Goal: Task Accomplishment & Management: Manage account settings

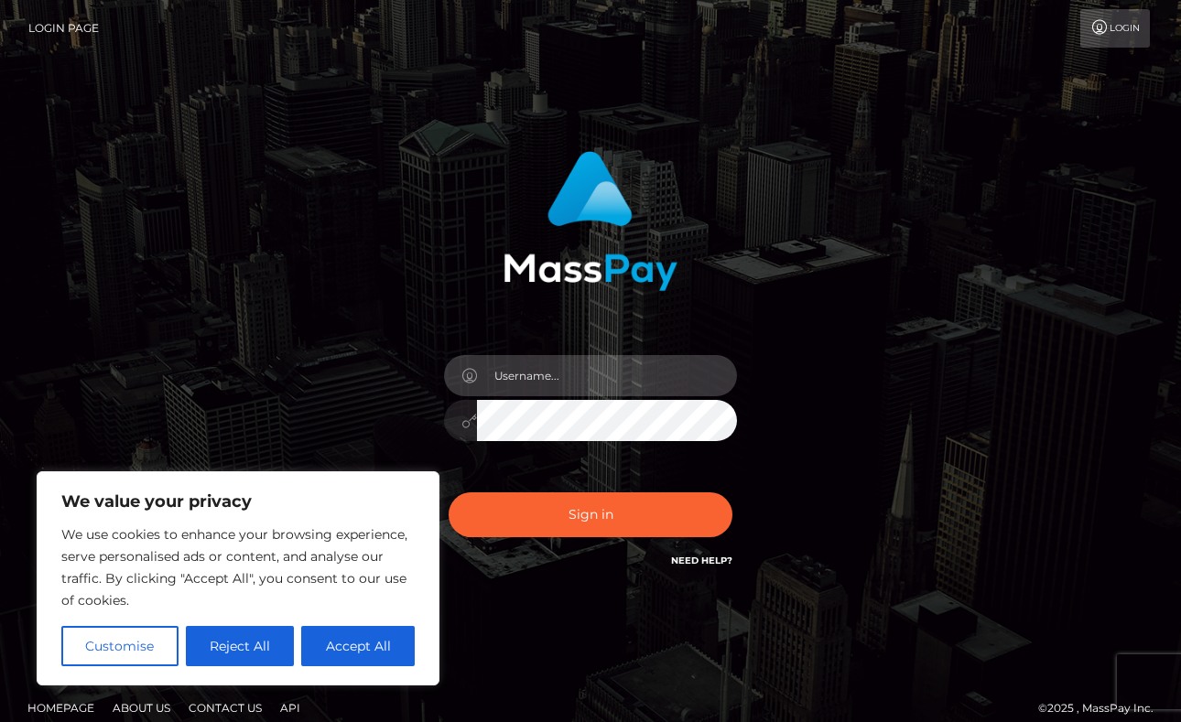
type input "[EMAIL_ADDRESS][DOMAIN_NAME]"
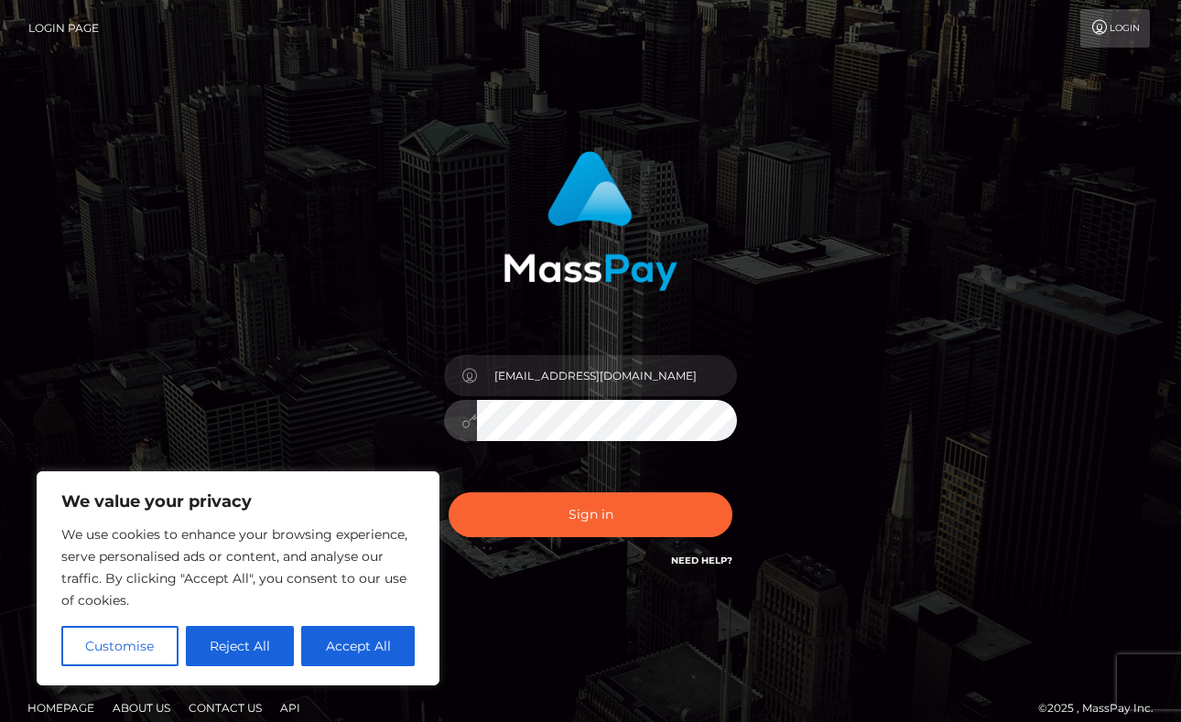
click at [598, 514] on button "Sign in" at bounding box center [591, 515] width 284 height 45
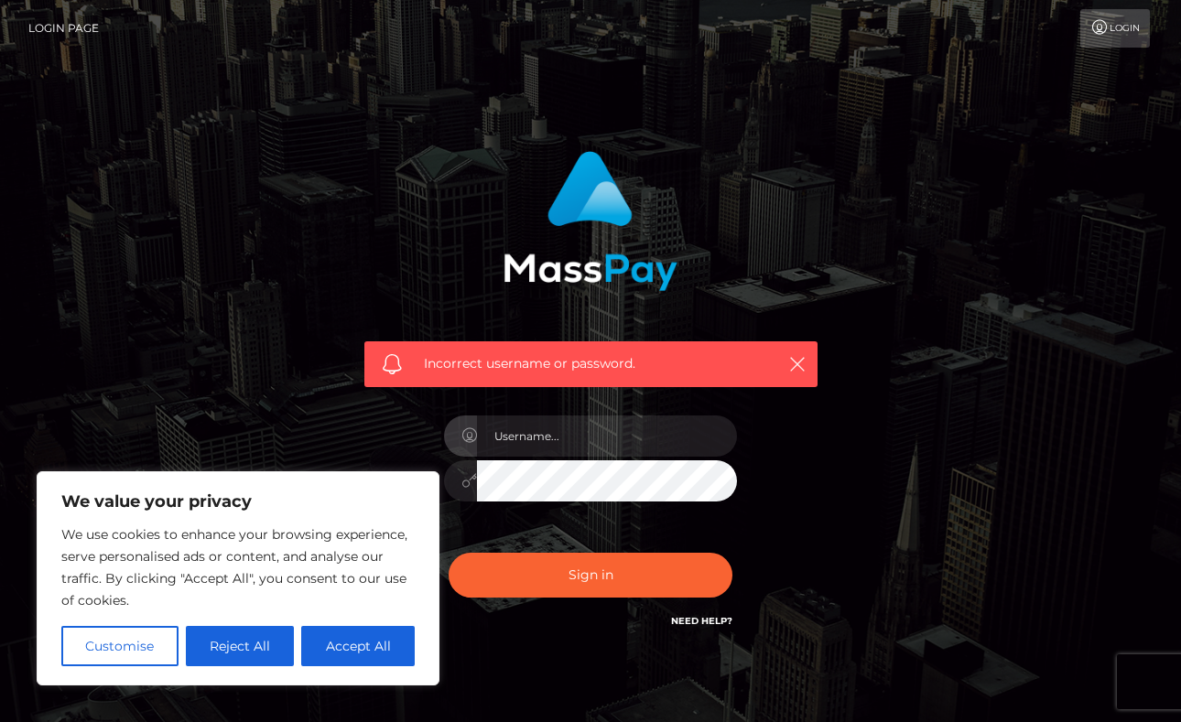
click at [347, 198] on div "Incorrect username or password." at bounding box center [591, 400] width 508 height 527
click at [386, 642] on button "Accept All" at bounding box center [358, 646] width 114 height 40
checkbox input "true"
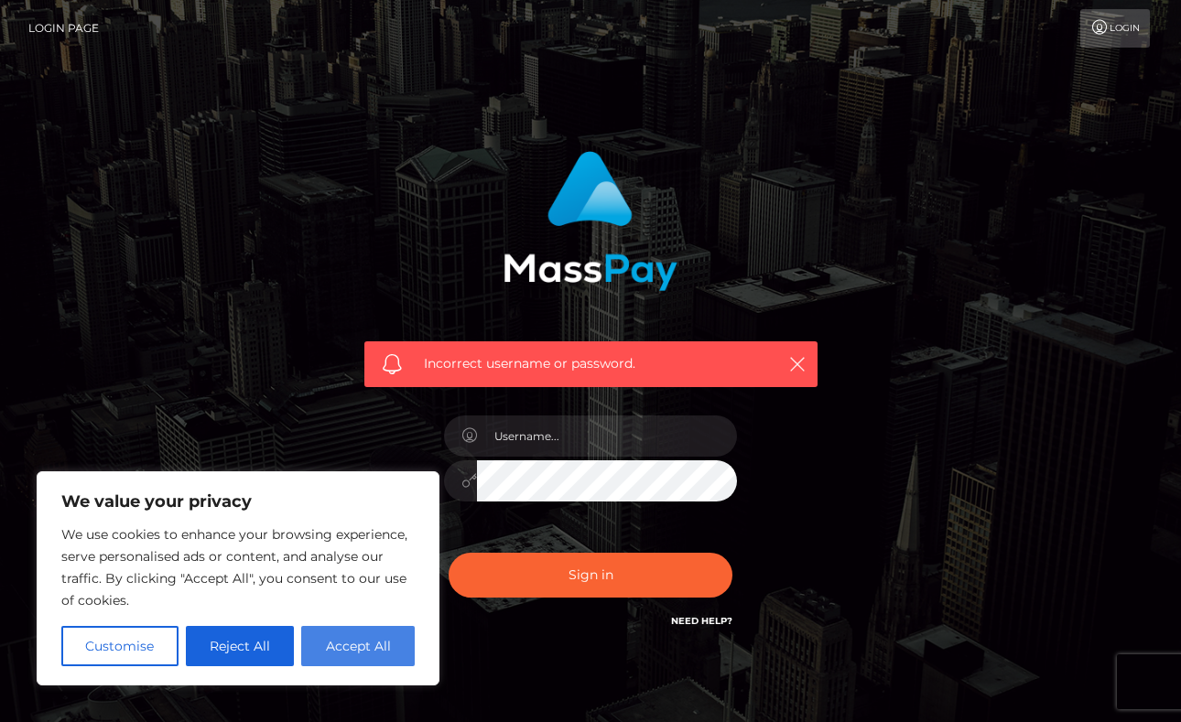
checkbox input "true"
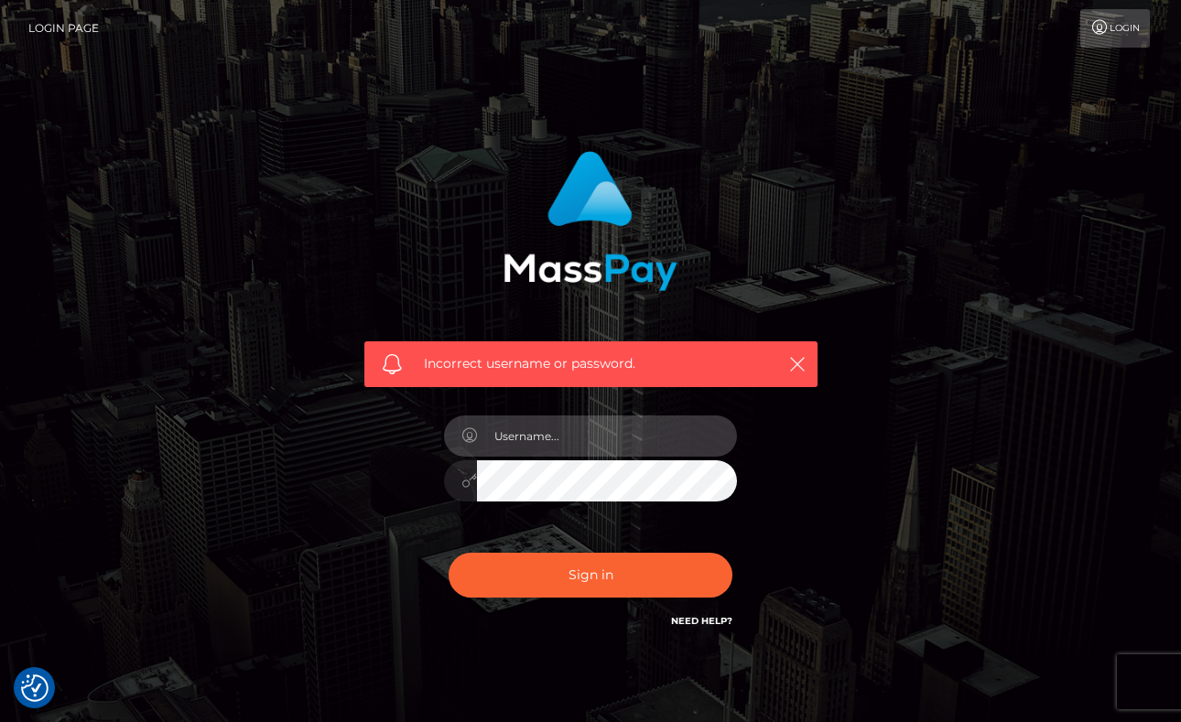
click at [561, 445] on input "text" at bounding box center [607, 436] width 260 height 41
type input "[EMAIL_ADDRESS][DOMAIN_NAME]"
click at [658, 580] on button "Sign in" at bounding box center [591, 575] width 284 height 45
click at [1113, 34] on link "Login" at bounding box center [1116, 28] width 70 height 38
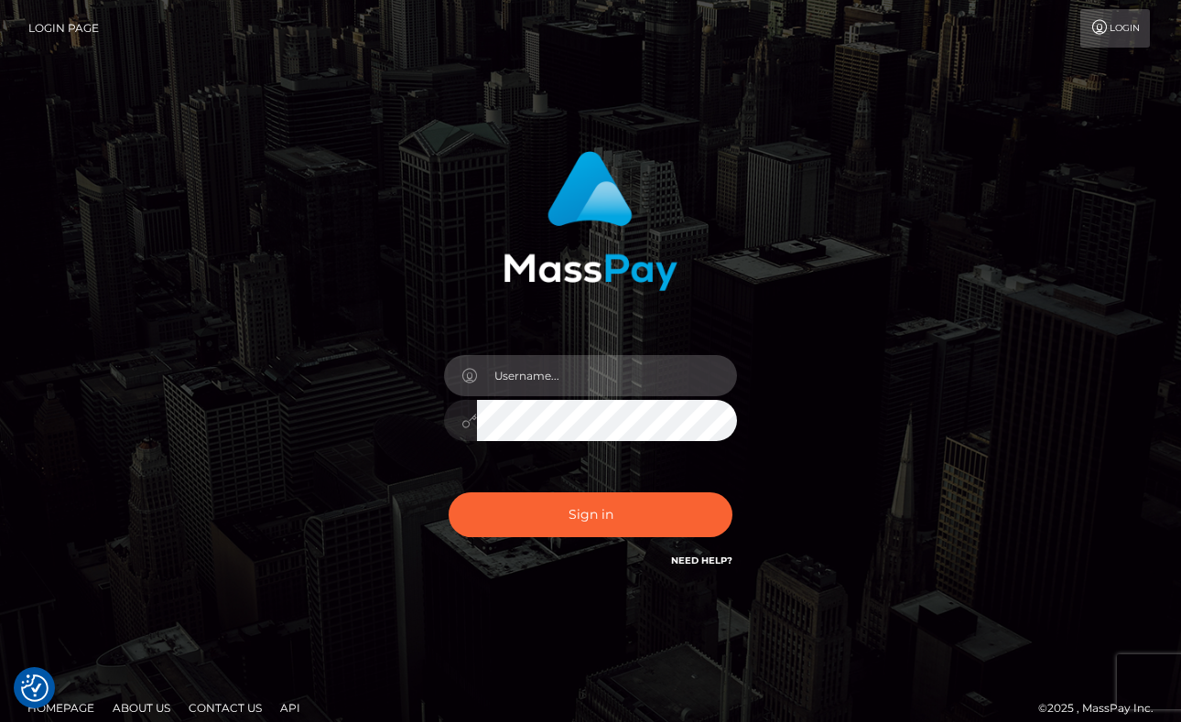
type input "maicolaquinopt@gmail.com"
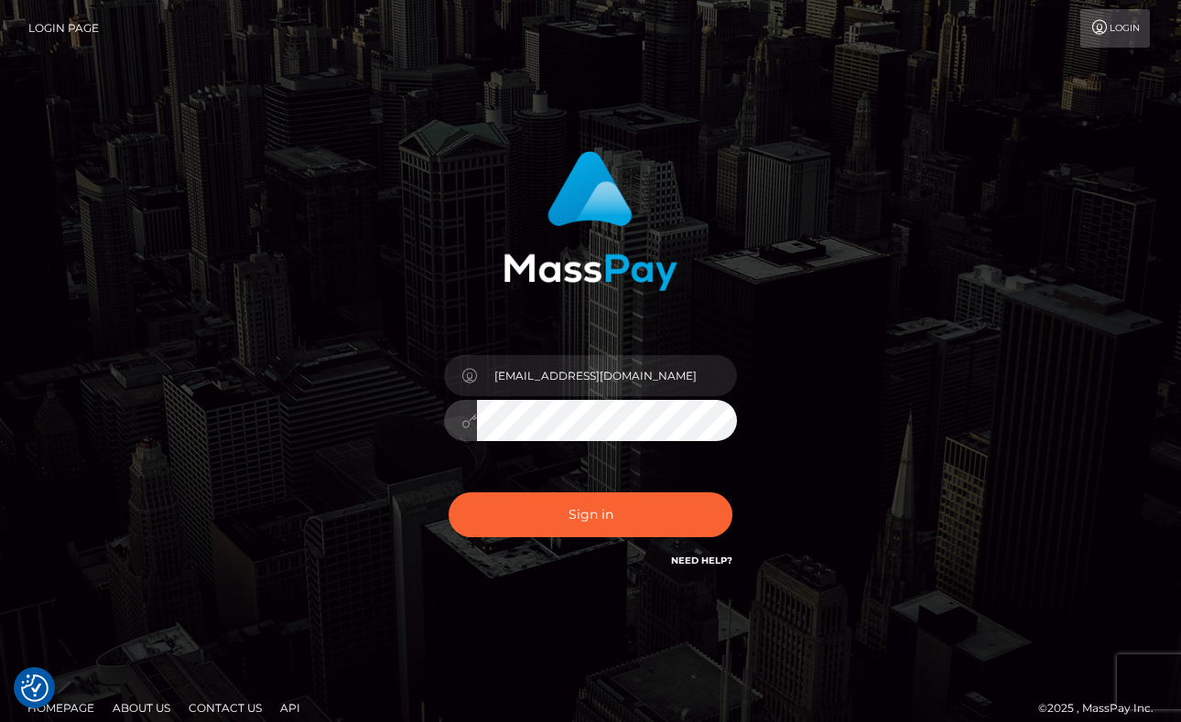
click at [664, 507] on button "Sign in" at bounding box center [591, 515] width 284 height 45
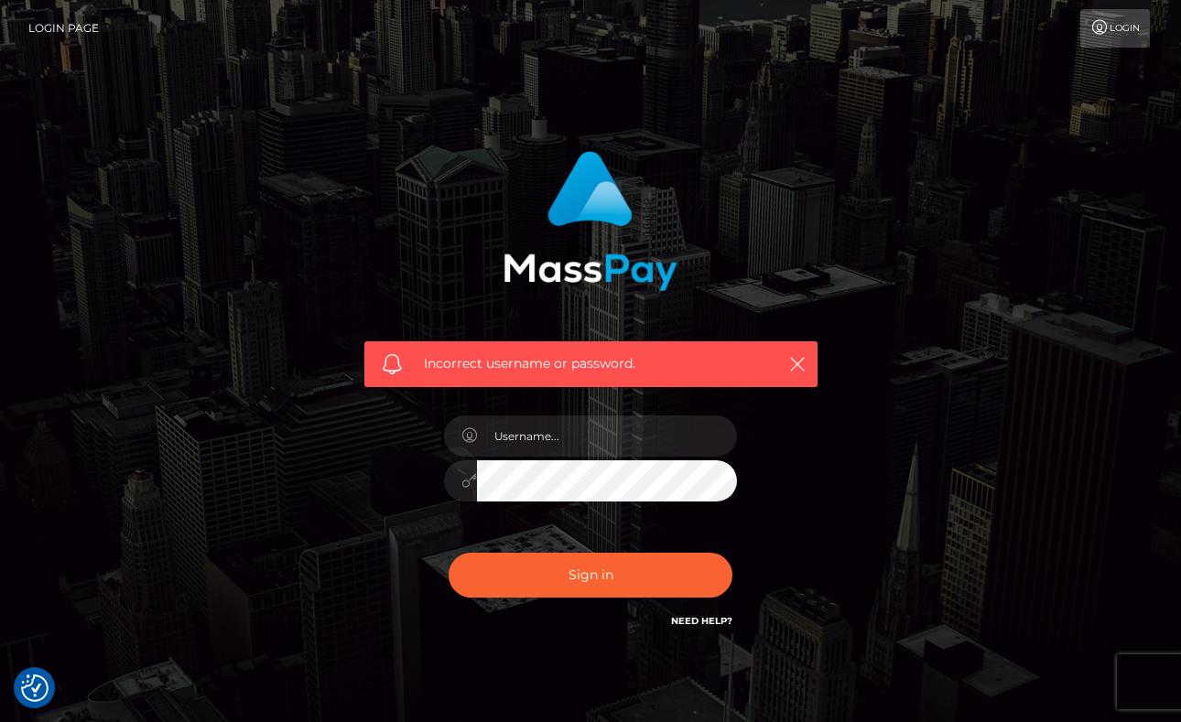
click at [712, 619] on link "Need Help?" at bounding box center [701, 621] width 61 height 12
click at [804, 367] on icon "button" at bounding box center [797, 364] width 18 height 18
click at [797, 364] on icon "button" at bounding box center [797, 364] width 18 height 18
click at [600, 210] on img at bounding box center [591, 221] width 174 height 140
click at [1138, 22] on link "Login" at bounding box center [1116, 28] width 70 height 38
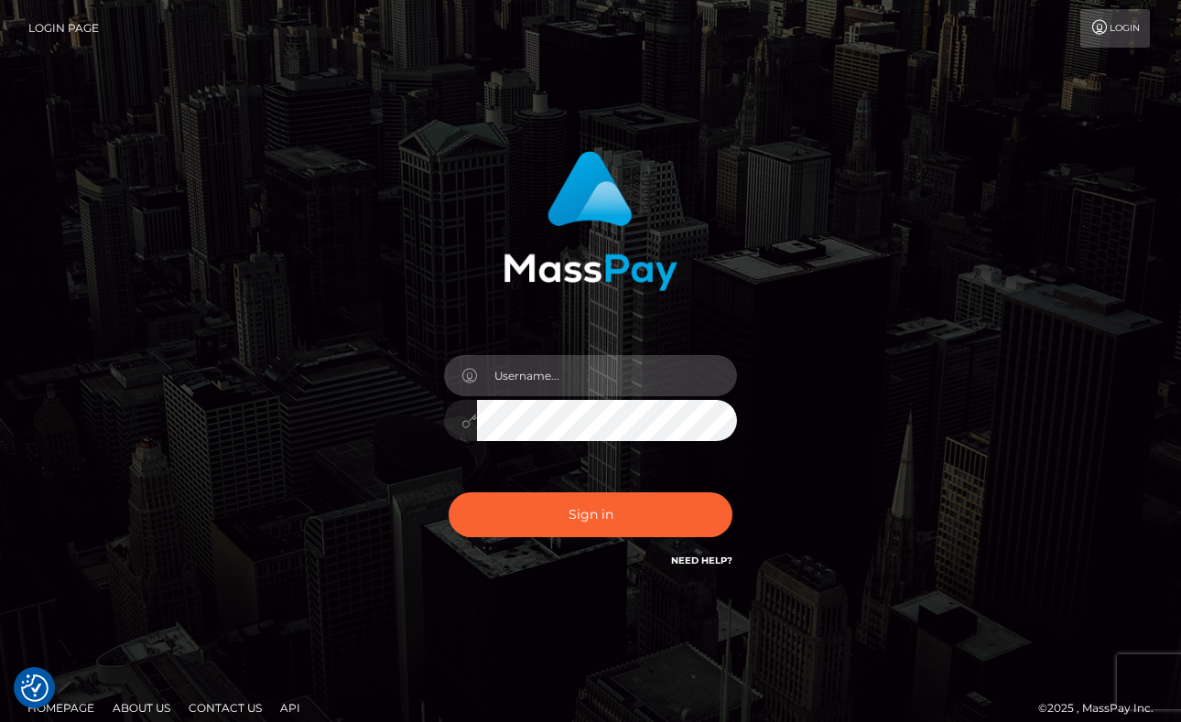
type input "[EMAIL_ADDRESS][DOMAIN_NAME]"
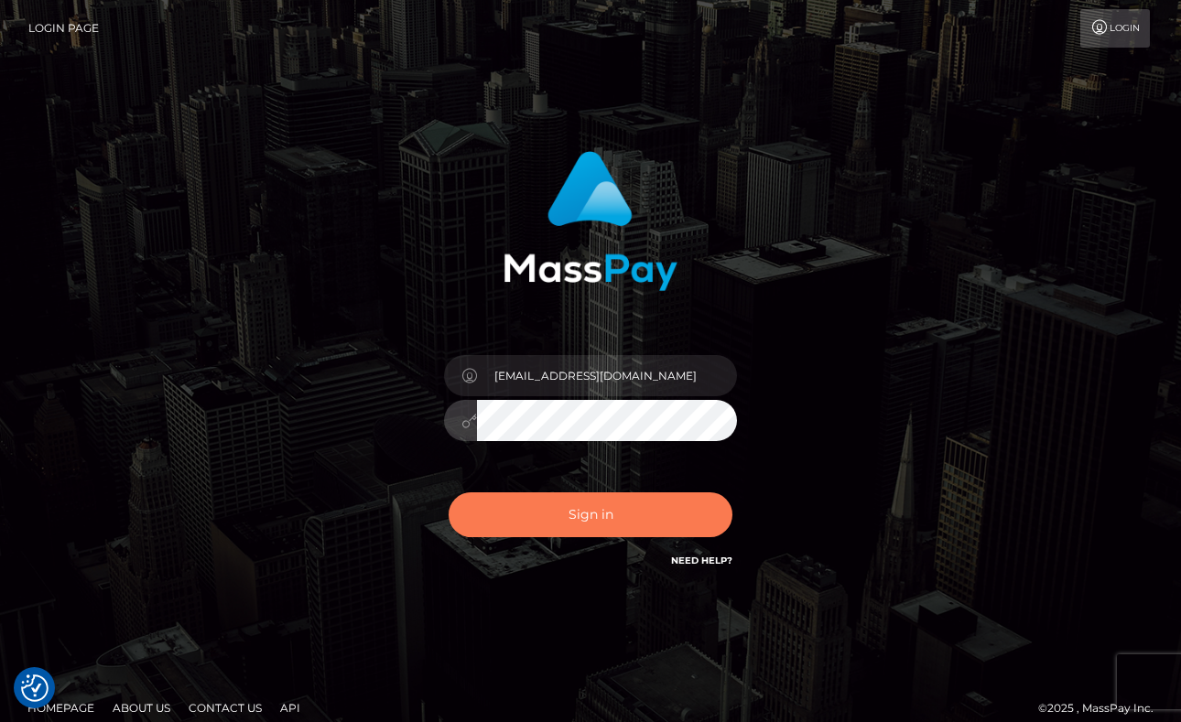
click at [657, 508] on button "Sign in" at bounding box center [591, 515] width 284 height 45
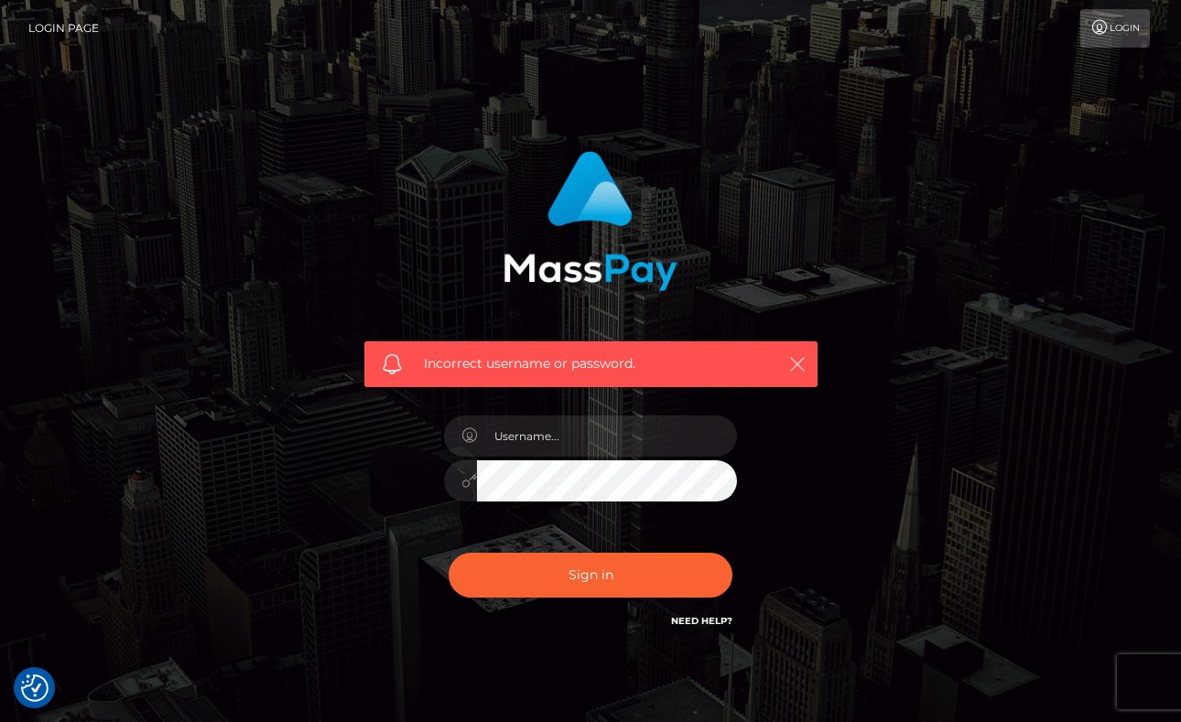
click at [802, 367] on icon "button" at bounding box center [797, 364] width 18 height 18
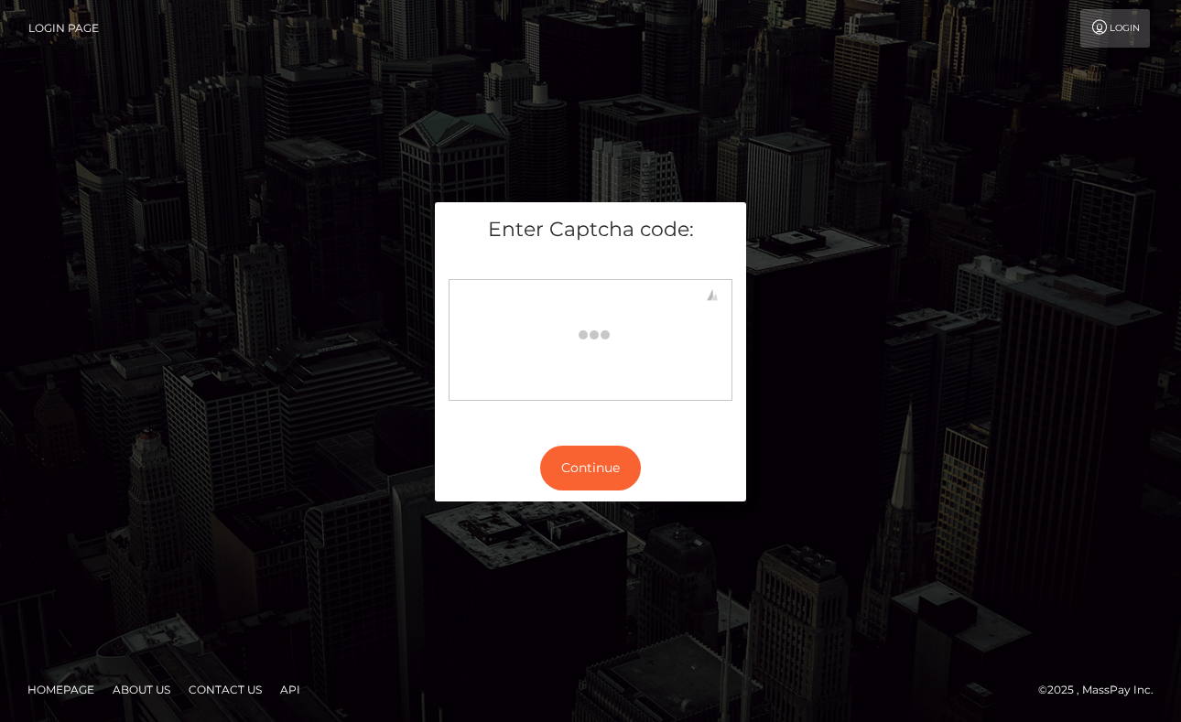
click at [1140, 30] on link "Login" at bounding box center [1116, 28] width 70 height 38
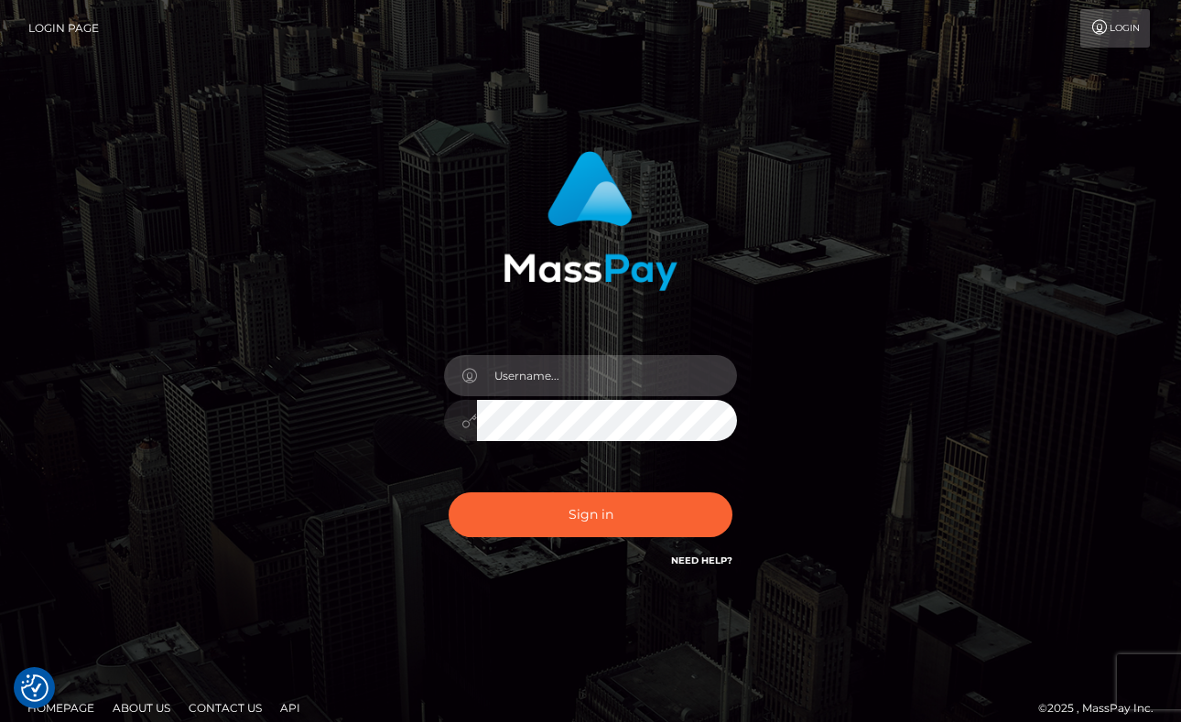
type input "[EMAIL_ADDRESS][DOMAIN_NAME]"
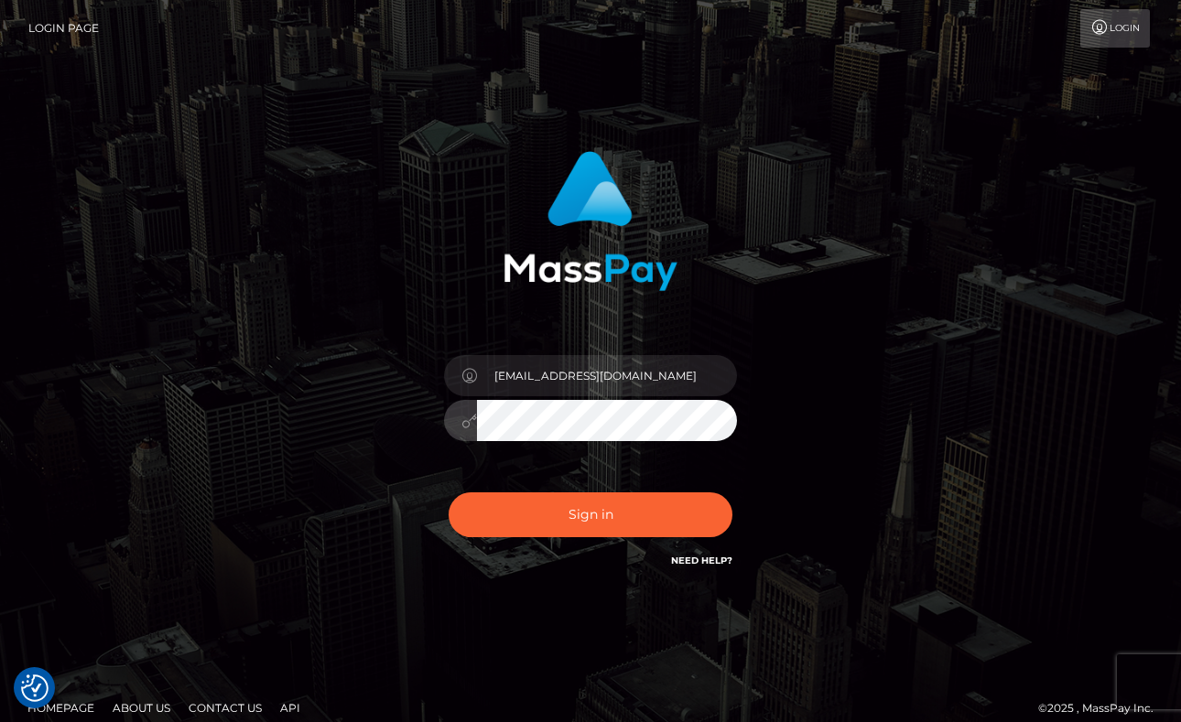
click at [469, 416] on div at bounding box center [590, 418] width 293 height 36
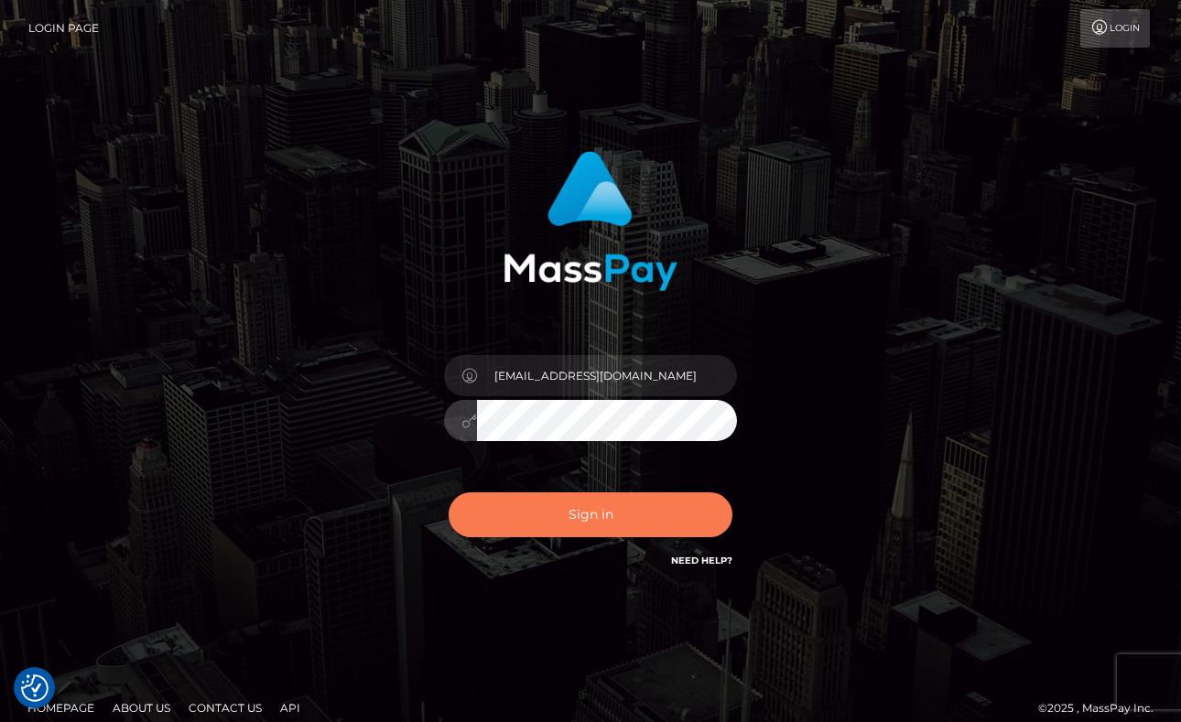
click at [580, 516] on button "Sign in" at bounding box center [591, 515] width 284 height 45
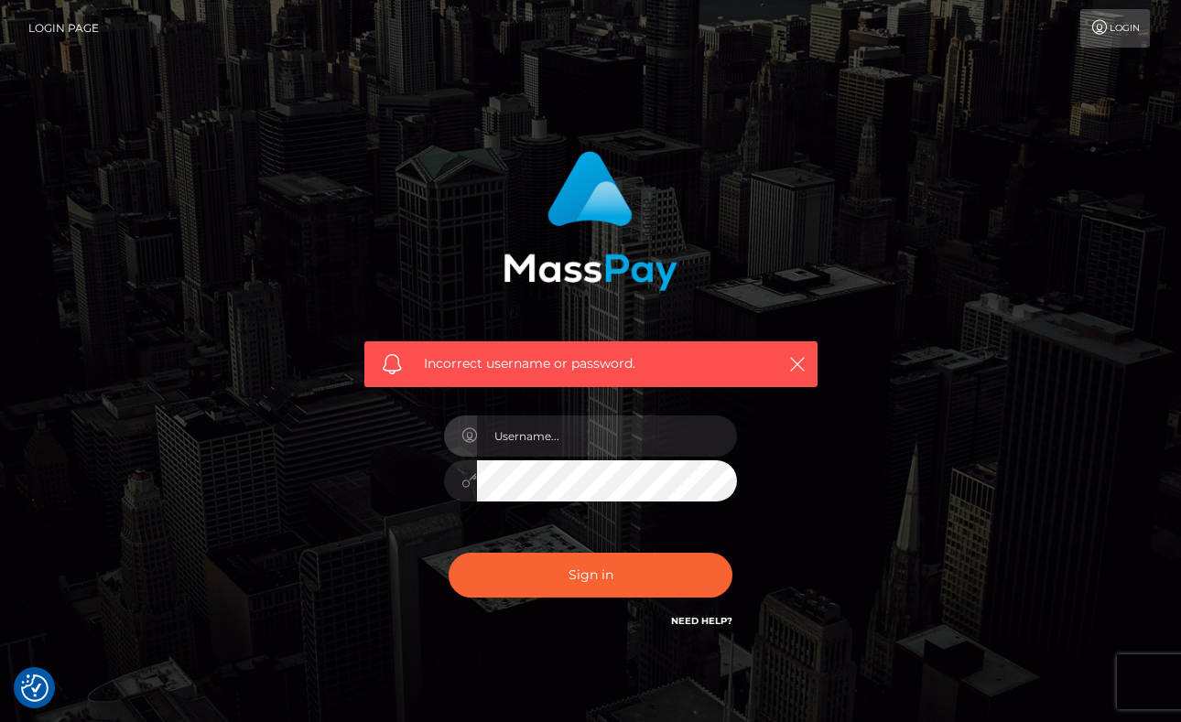
click at [303, 457] on div "Incorrect username or password." at bounding box center [591, 400] width 1044 height 527
click at [651, 433] on input "text" at bounding box center [607, 436] width 260 height 41
type input "maicolaquinopt@gmail.com"
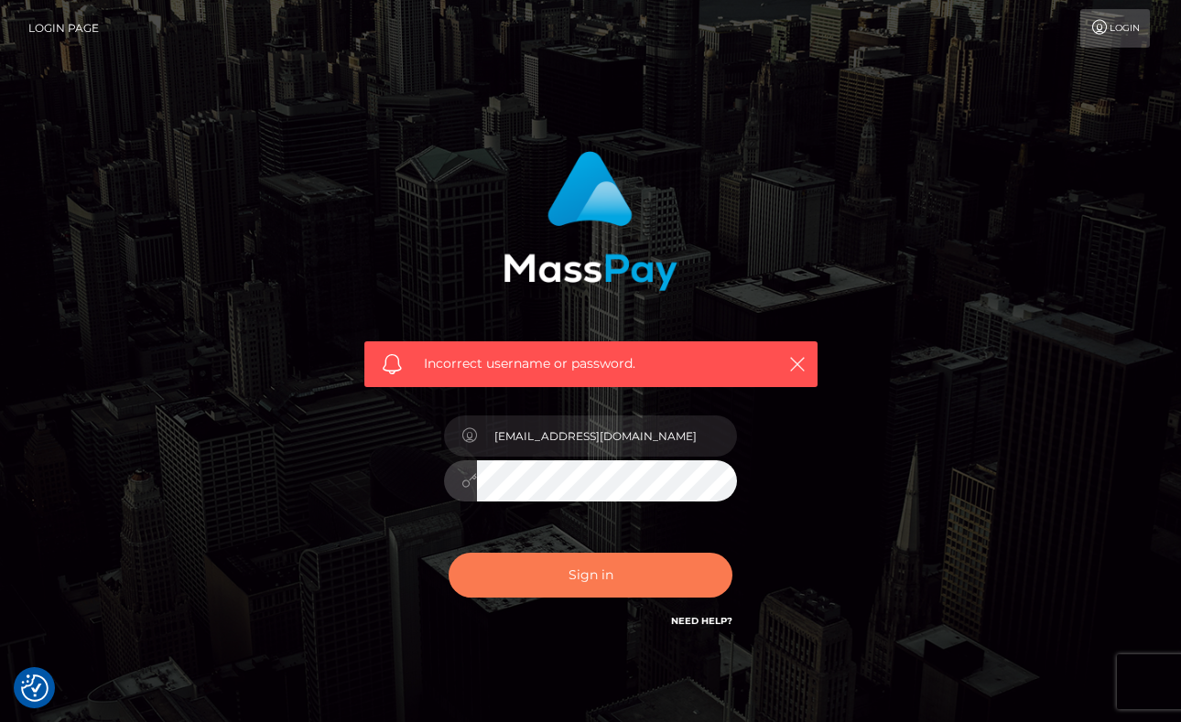
click at [655, 577] on button "Sign in" at bounding box center [591, 575] width 284 height 45
